Goal: Information Seeking & Learning: Learn about a topic

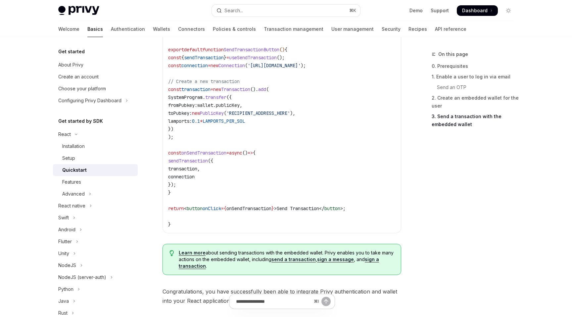
scroll to position [768, 0]
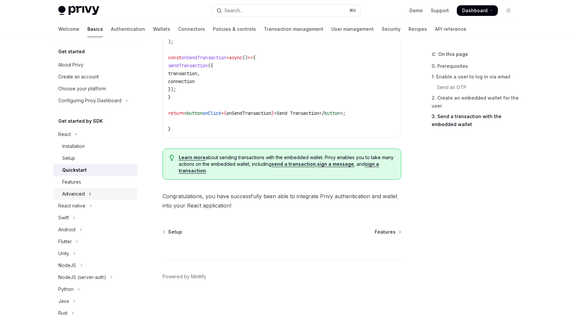
click at [84, 192] on div "Advanced" at bounding box center [73, 194] width 23 height 8
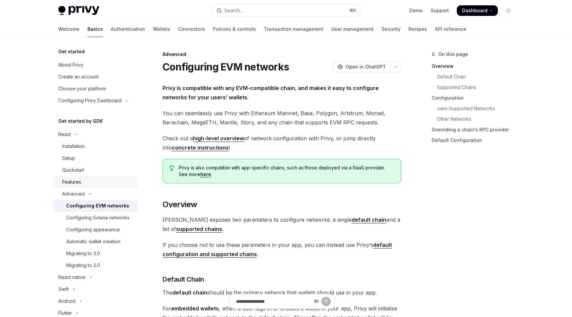
click at [75, 184] on div "Features" at bounding box center [71, 182] width 19 height 8
type textarea "*"
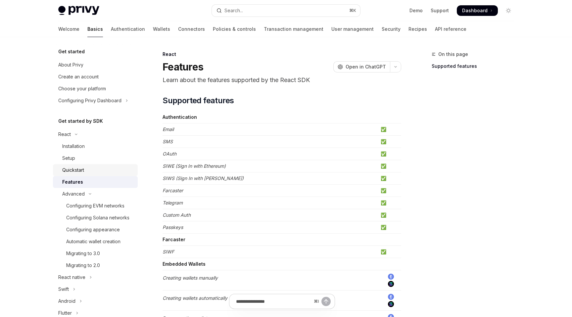
click at [83, 172] on div "Quickstart" at bounding box center [73, 170] width 22 height 8
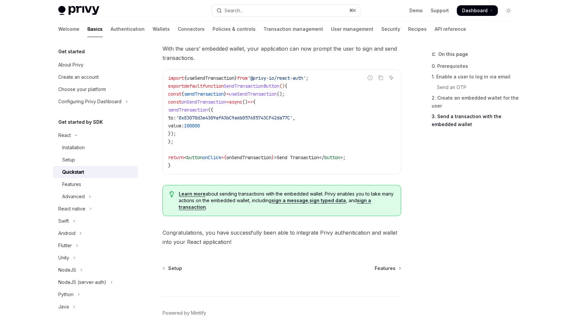
scroll to position [654, 0]
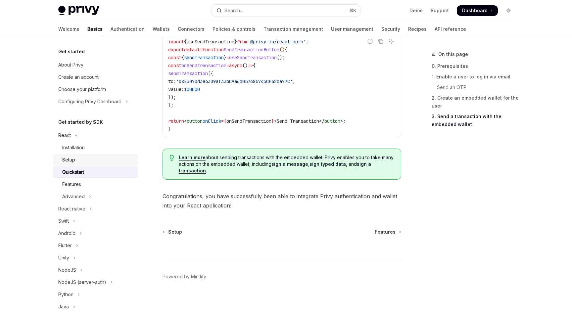
click at [74, 159] on div "Setup" at bounding box center [68, 160] width 13 height 8
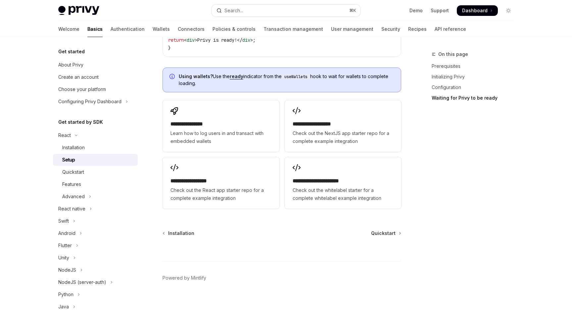
scroll to position [831, 0]
click at [85, 200] on button "Advanced" at bounding box center [95, 197] width 85 height 12
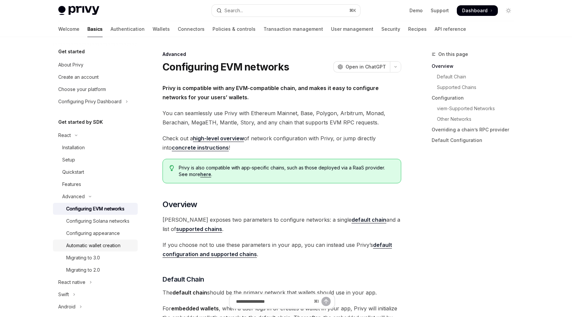
click at [90, 249] on div "Automatic wallet creation" at bounding box center [93, 246] width 54 height 8
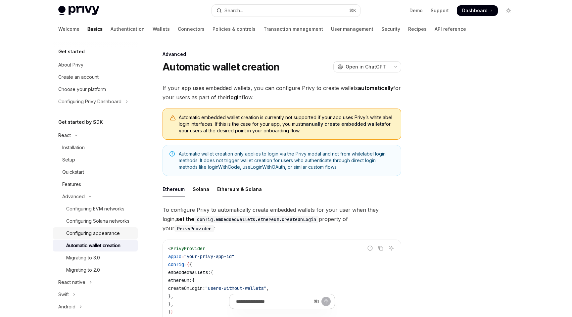
click at [92, 233] on div "Configuring appearance" at bounding box center [93, 233] width 54 height 8
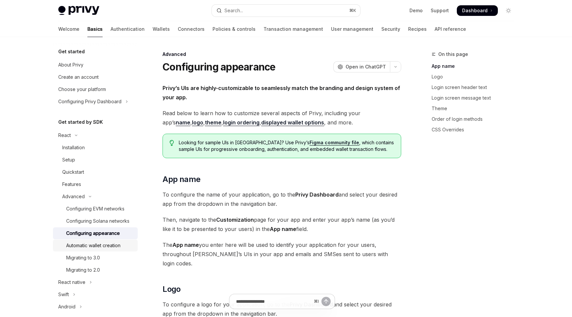
click at [96, 245] on div "Automatic wallet creation" at bounding box center [93, 246] width 54 height 8
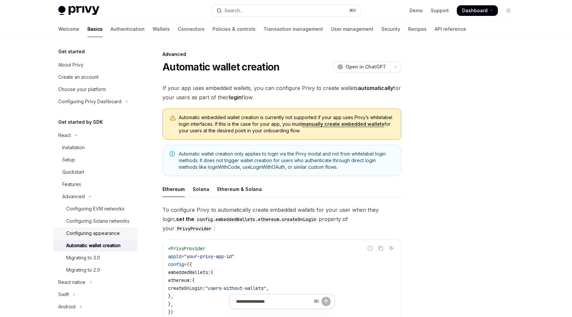
click at [95, 230] on div "Configuring appearance" at bounding box center [93, 233] width 54 height 8
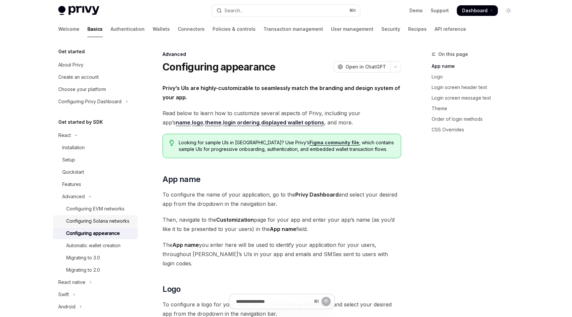
click at [94, 221] on div "Configuring Solana networks" at bounding box center [97, 221] width 63 height 8
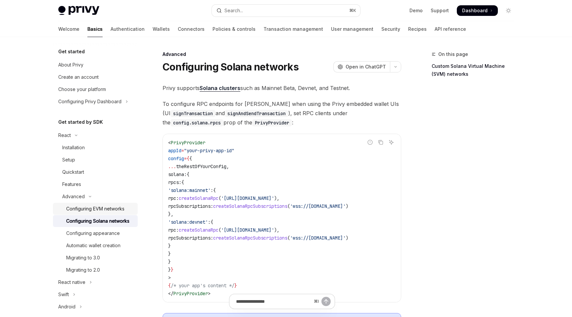
click at [73, 207] on div "Configuring EVM networks" at bounding box center [95, 209] width 58 height 8
type textarea "*"
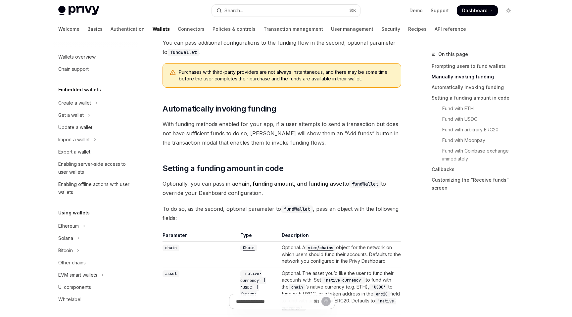
scroll to position [205, 0]
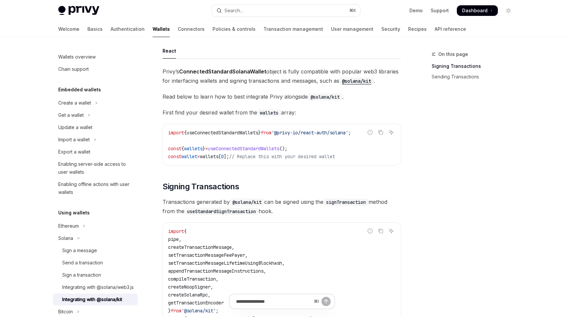
scroll to position [73, 0]
